Goal: Task Accomplishment & Management: Use online tool/utility

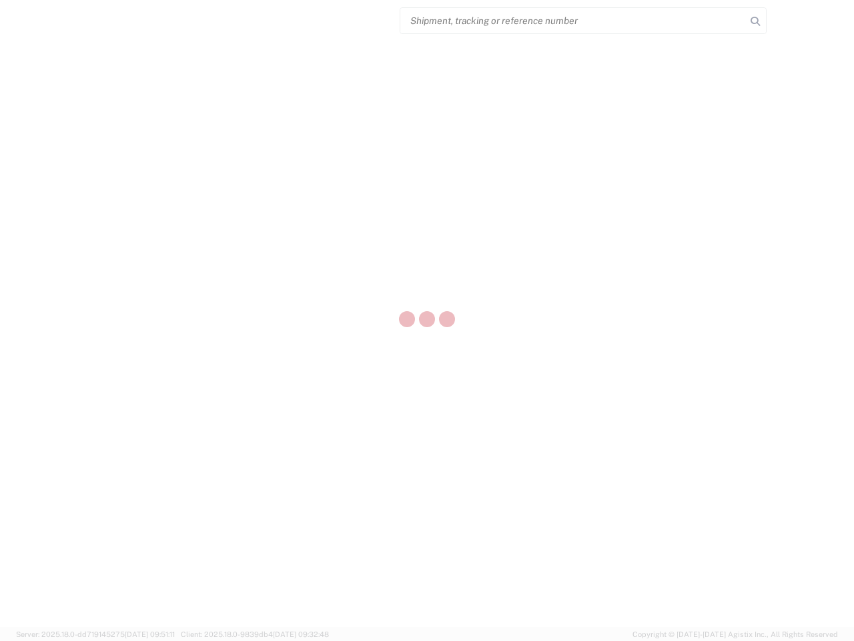
select select "US"
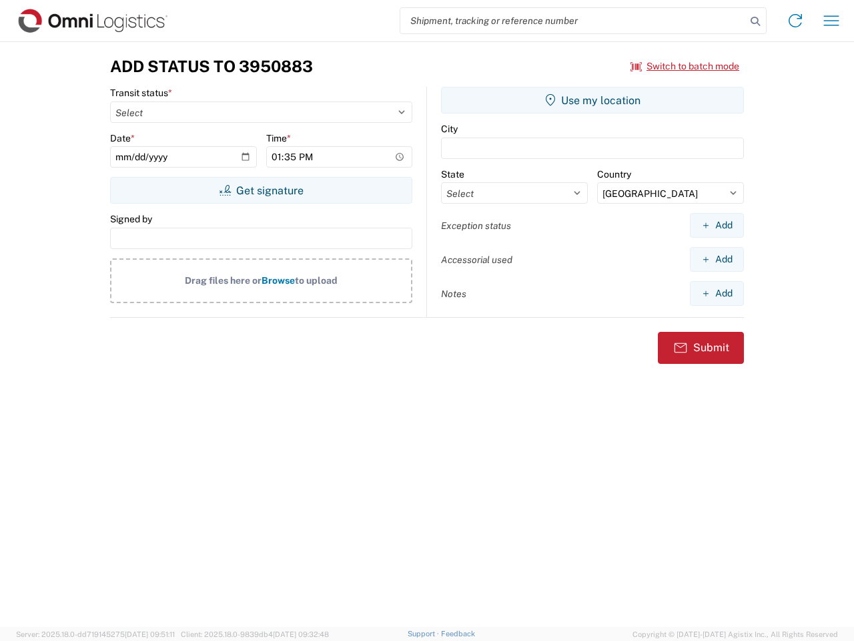
click at [573, 21] on input "search" at bounding box center [573, 20] width 346 height 25
click at [755, 21] on icon at bounding box center [755, 21] width 19 height 19
click at [796, 21] on icon at bounding box center [795, 20] width 21 height 21
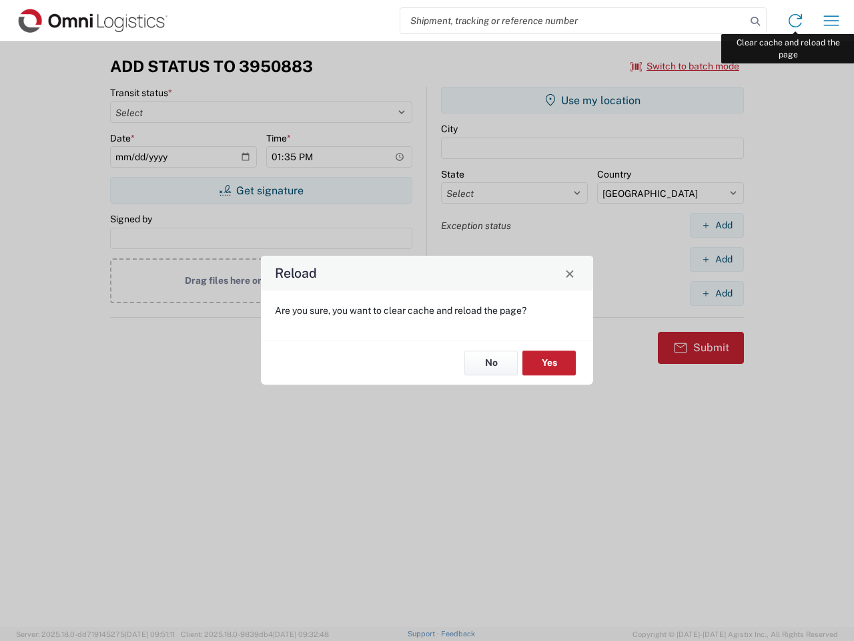
click at [832, 21] on div "Reload Are you sure, you want to clear cache and reload the page? No Yes" at bounding box center [427, 320] width 854 height 641
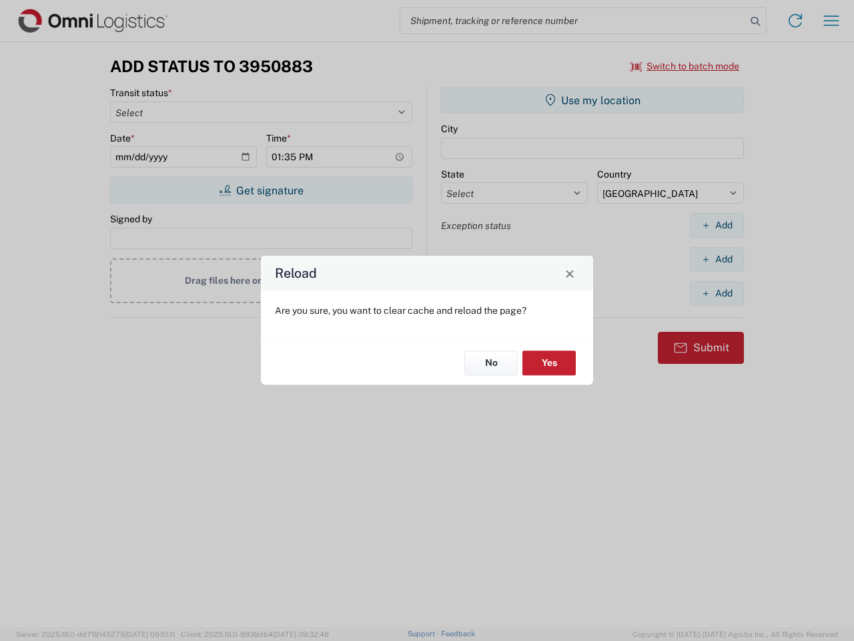
click at [685, 66] on div "Reload Are you sure, you want to clear cache and reload the page? No Yes" at bounding box center [427, 320] width 854 height 641
click at [261, 190] on div "Reload Are you sure, you want to clear cache and reload the page? No Yes" at bounding box center [427, 320] width 854 height 641
click at [593, 100] on div "Reload Are you sure, you want to clear cache and reload the page? No Yes" at bounding box center [427, 320] width 854 height 641
click at [717, 225] on div "Reload Are you sure, you want to clear cache and reload the page? No Yes" at bounding box center [427, 320] width 854 height 641
click at [717, 259] on div "Reload Are you sure, you want to clear cache and reload the page? No Yes" at bounding box center [427, 320] width 854 height 641
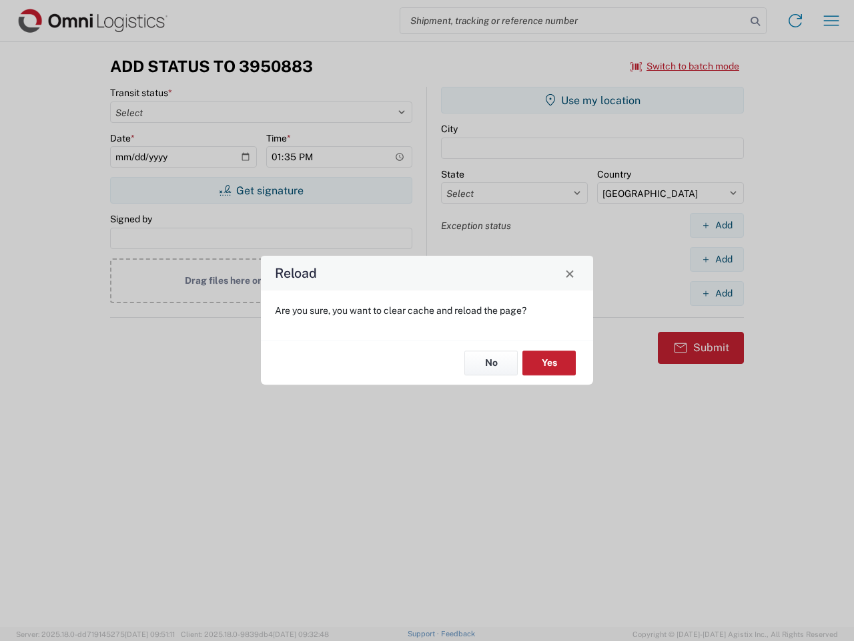
click at [717, 293] on div "Reload Are you sure, you want to clear cache and reload the page? No Yes" at bounding box center [427, 320] width 854 height 641
